Goal: Browse casually

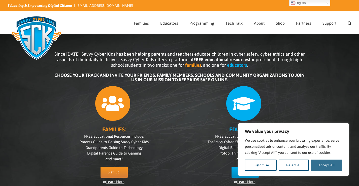
click at [327, 167] on button "Accept All" at bounding box center [326, 165] width 31 height 11
checkbox input "true"
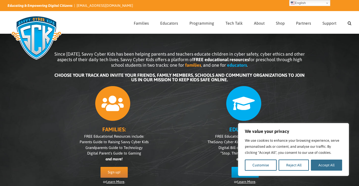
checkbox input "true"
